Goal: Task Accomplishment & Management: Use online tool/utility

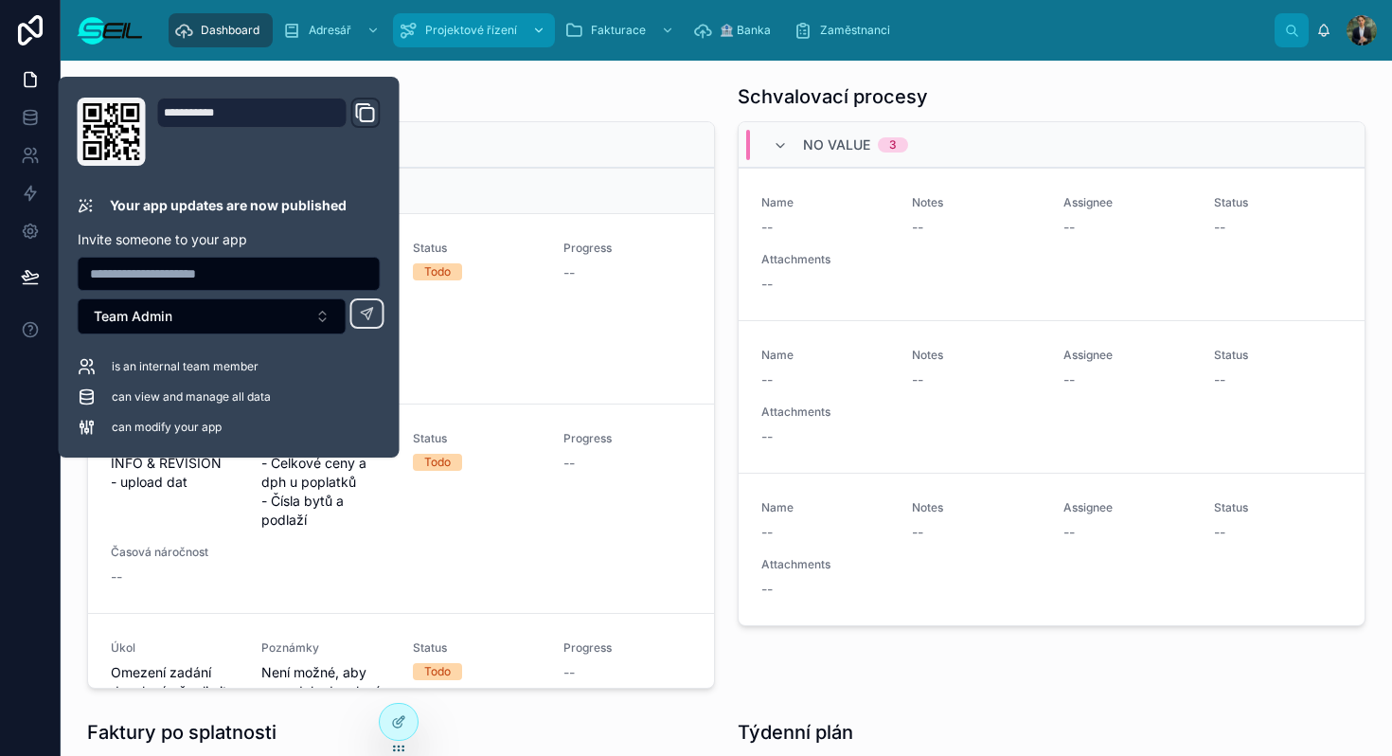
click at [467, 32] on span "Projektové řízení" at bounding box center [471, 30] width 92 height 15
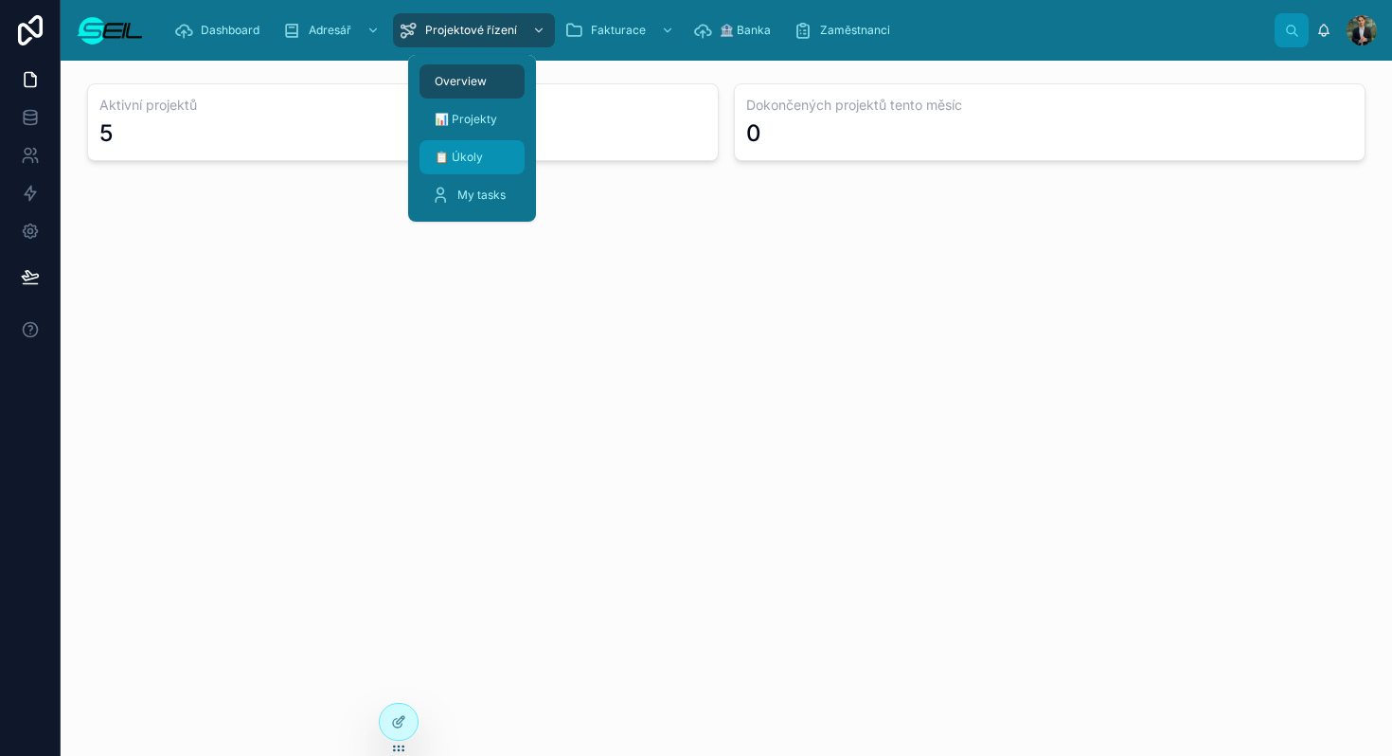
click at [474, 153] on span "📋 Úkoly" at bounding box center [459, 157] width 48 height 15
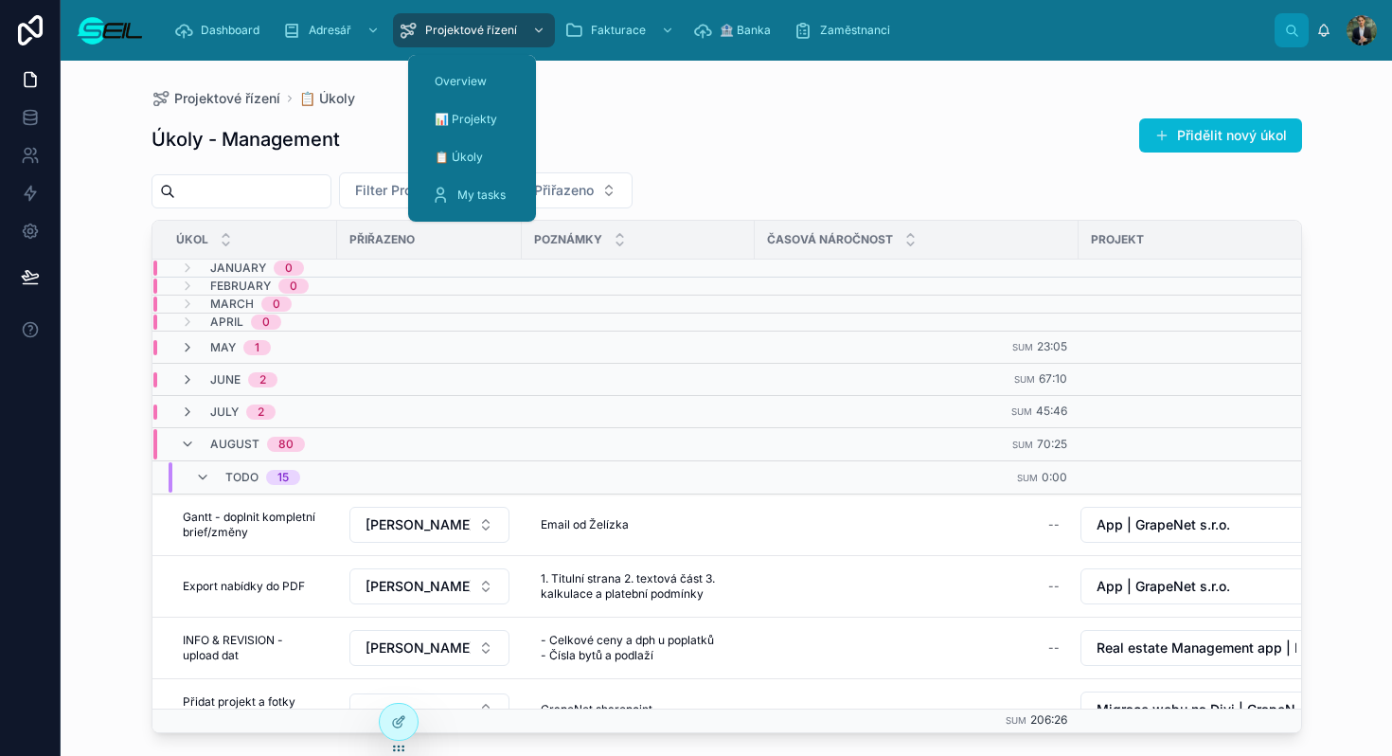
click at [701, 136] on div "Úkoly - Management Přidělit nový úkol" at bounding box center [727, 139] width 1151 height 44
